Goal: Book appointment/travel/reservation

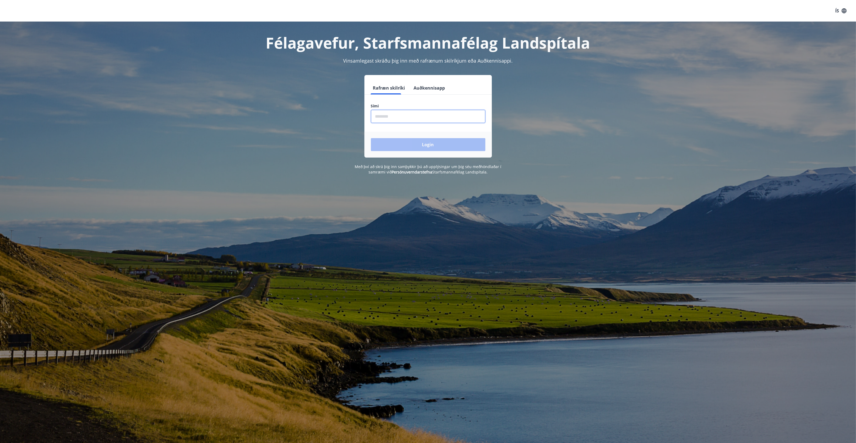
click at [397, 117] on input "phone" at bounding box center [428, 116] width 114 height 13
type input "********"
click at [371, 138] on button "Login" at bounding box center [428, 144] width 114 height 13
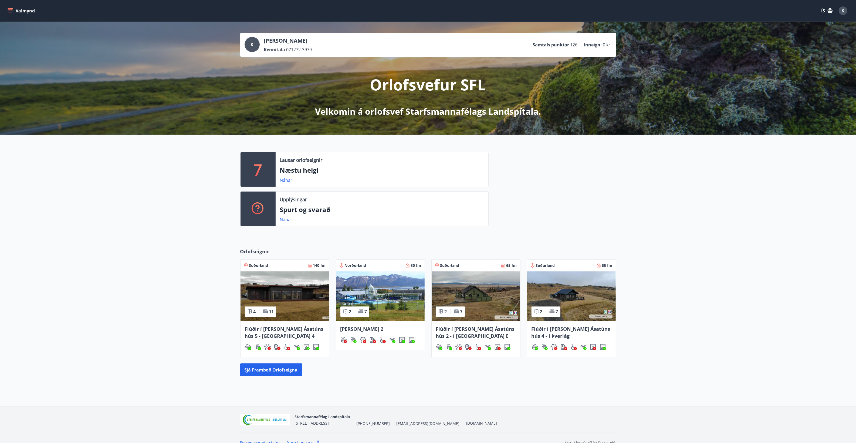
click at [11, 9] on icon "menu" at bounding box center [10, 10] width 5 height 5
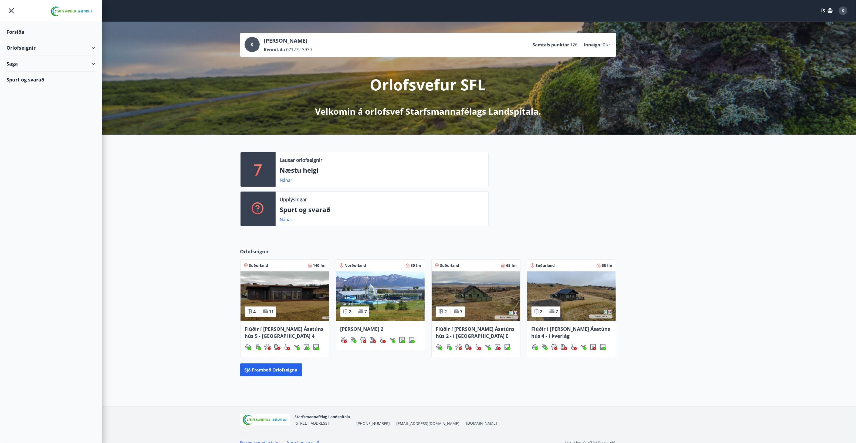
click at [28, 44] on div "Orlofseignir" at bounding box center [50, 48] width 89 height 16
click at [27, 75] on div "Bókunardagatal" at bounding box center [51, 72] width 80 height 11
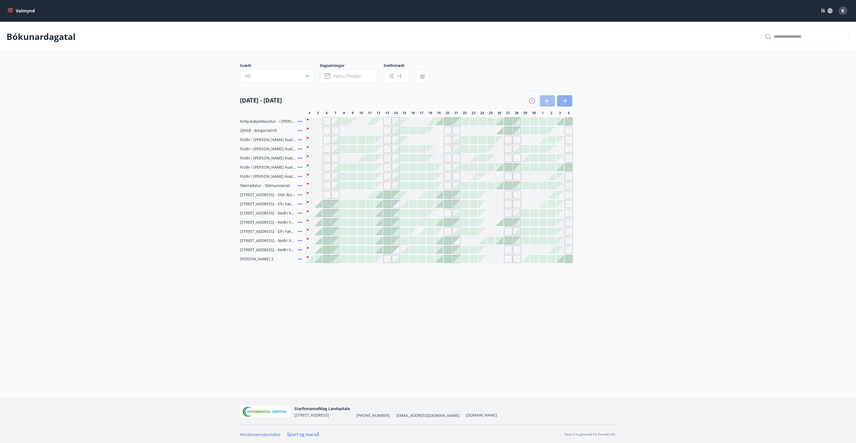
click at [567, 99] on icon "button" at bounding box center [564, 101] width 6 height 6
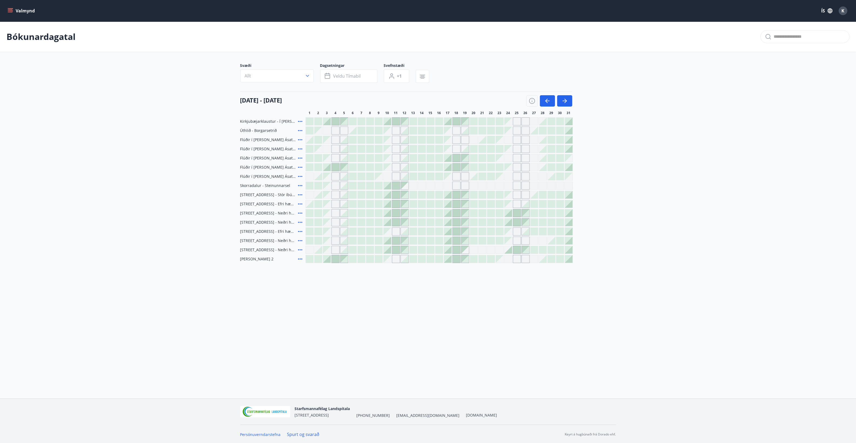
click at [437, 158] on div at bounding box center [439, 158] width 8 height 8
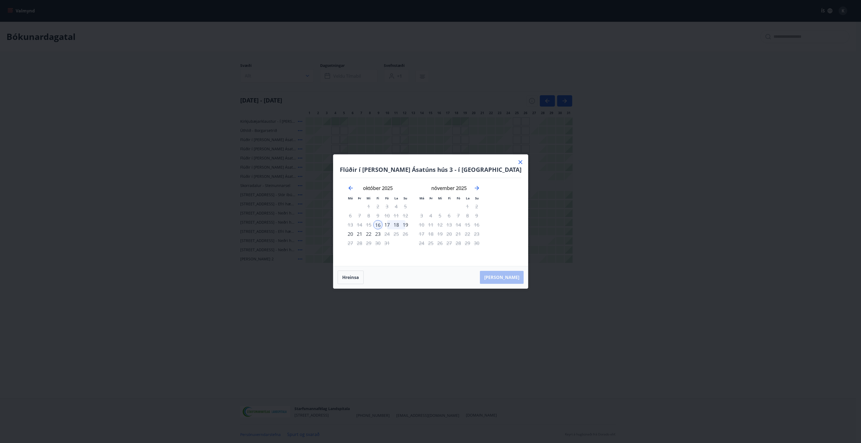
click at [410, 225] on div "19" at bounding box center [405, 224] width 9 height 9
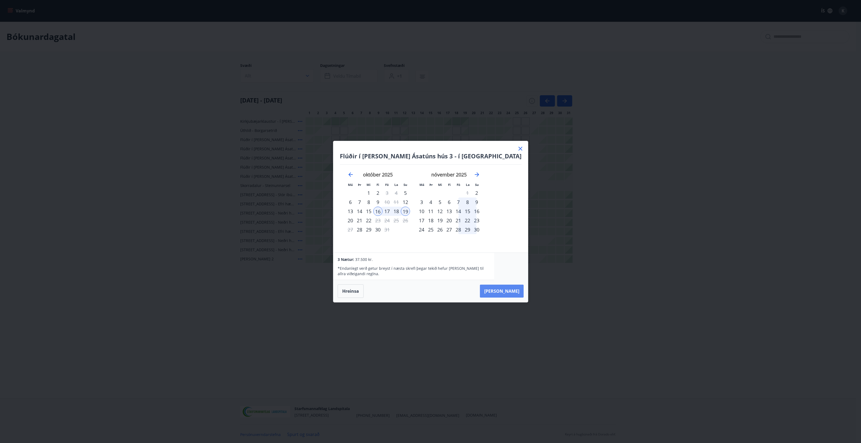
click at [495, 291] on button "[PERSON_NAME]" at bounding box center [502, 291] width 44 height 13
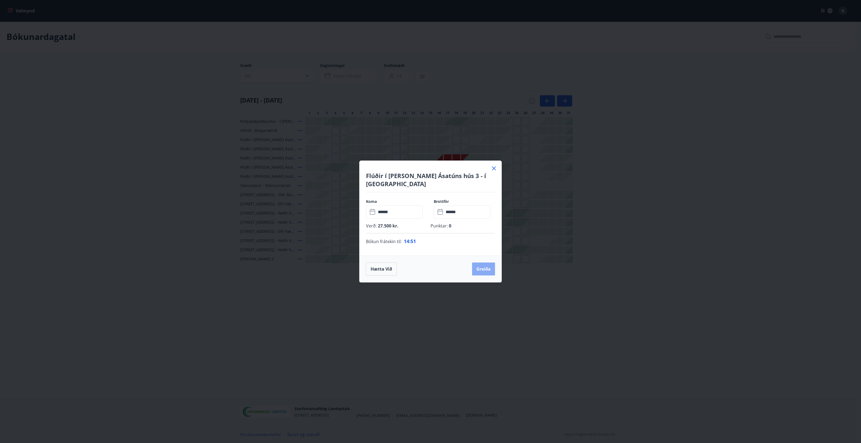
click at [480, 264] on button "Greiða" at bounding box center [483, 269] width 23 height 13
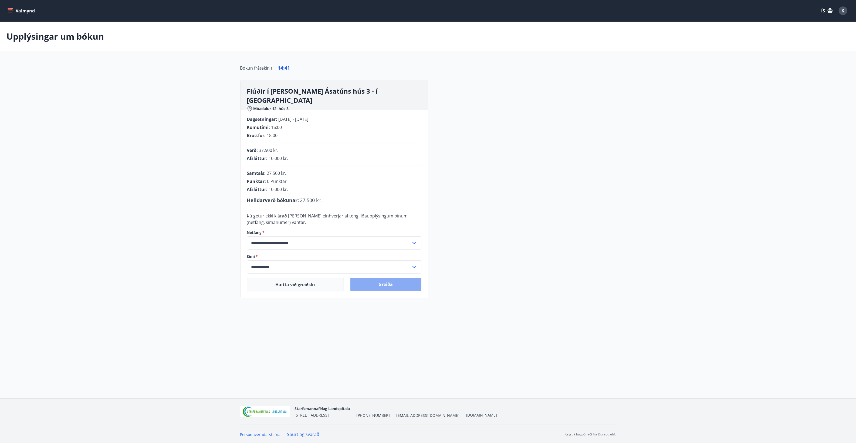
click at [404, 282] on button "Greiða" at bounding box center [385, 284] width 71 height 13
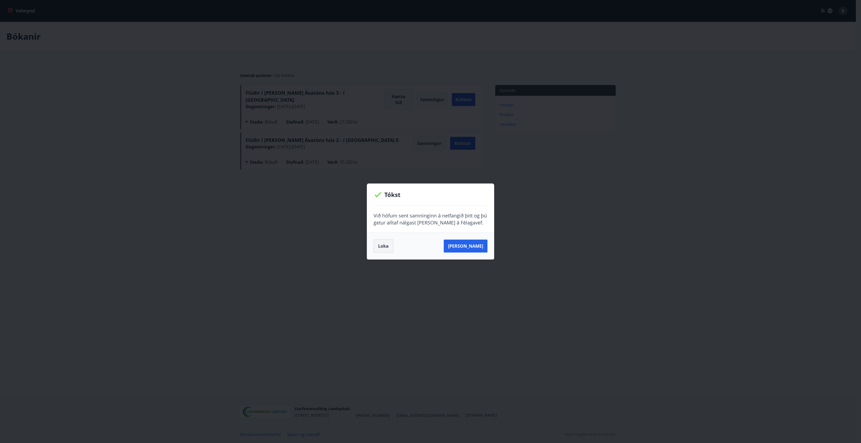
click at [379, 246] on button "Loka" at bounding box center [383, 245] width 20 height 13
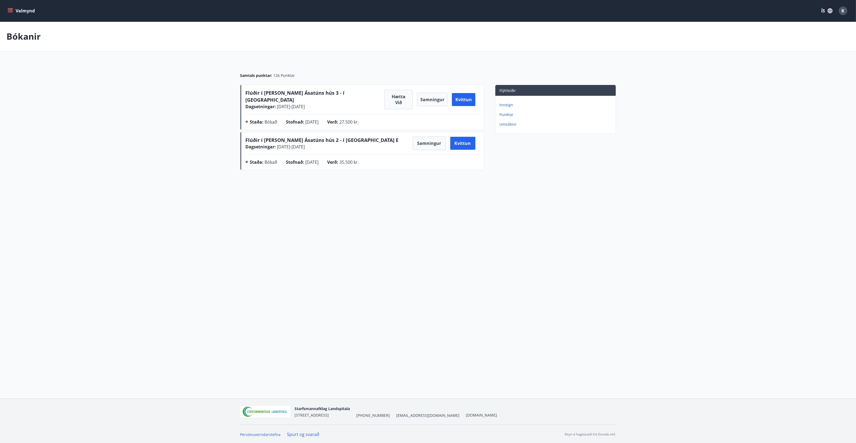
click at [848, 8] on button "K" at bounding box center [842, 10] width 13 height 13
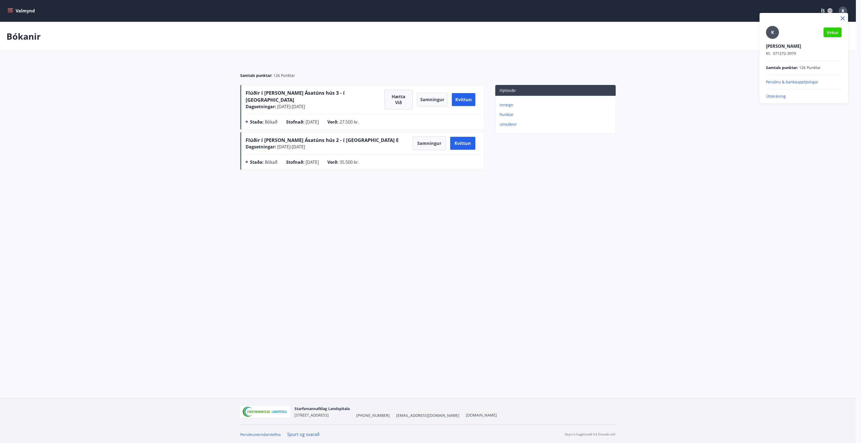
click at [774, 98] on p "Útskráning" at bounding box center [804, 96] width 76 height 5
